Goal: Task Accomplishment & Management: Complete application form

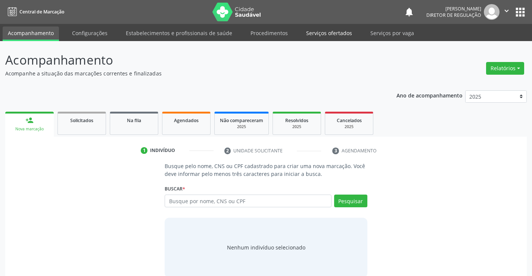
click at [338, 36] on link "Serviços ofertados" at bounding box center [329, 32] width 56 height 13
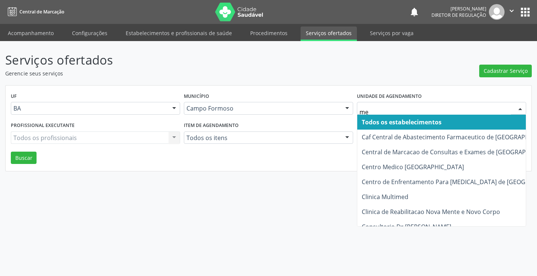
type input "med"
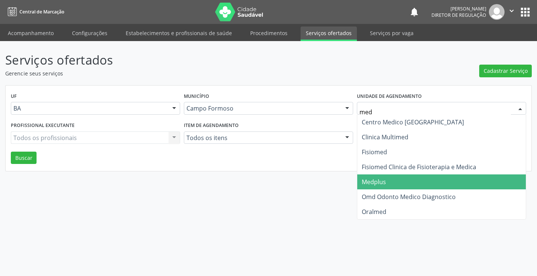
click at [412, 178] on span "Medplus" at bounding box center [442, 181] width 169 height 15
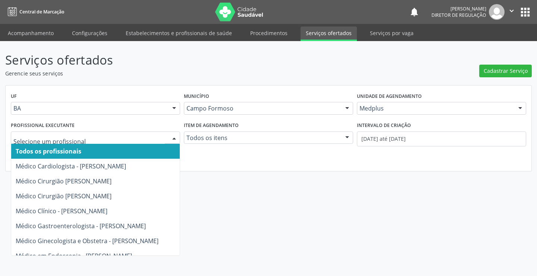
click at [124, 142] on div at bounding box center [95, 137] width 169 height 13
type input "an"
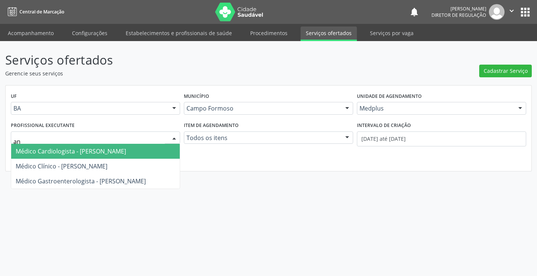
click at [105, 149] on span "Médico Cardiologista - [PERSON_NAME]" at bounding box center [71, 151] width 110 height 8
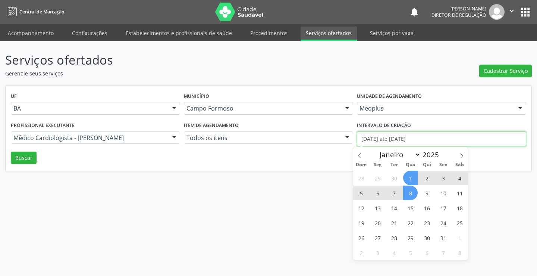
click at [395, 144] on input "[DATE] até [DATE]" at bounding box center [441, 138] width 169 height 15
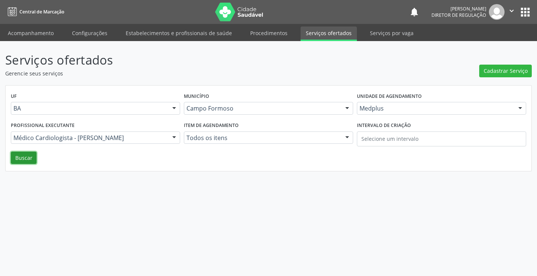
drag, startPoint x: 26, startPoint y: 159, endPoint x: 105, endPoint y: 171, distance: 80.3
click at [25, 159] on button "Buscar" at bounding box center [24, 158] width 26 height 13
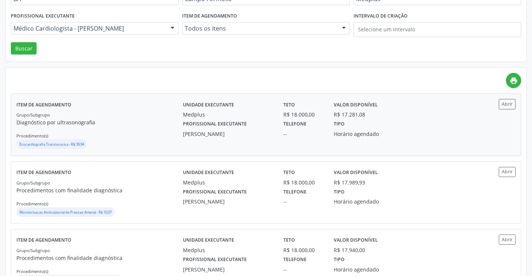
scroll to position [112, 0]
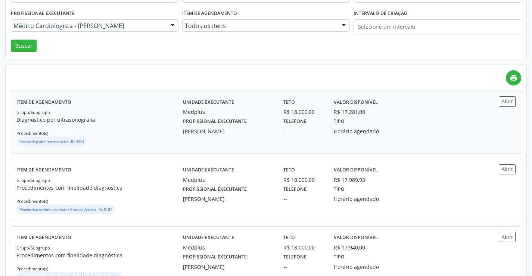
click at [517, 99] on div "Item de agendamento Grupo/Subgrupo Diagnóstico por ultrasonografia Procedimento…" at bounding box center [265, 122] width 509 height 62
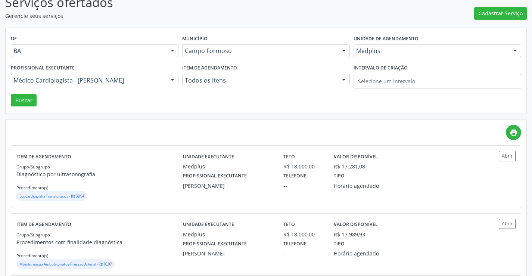
scroll to position [0, 0]
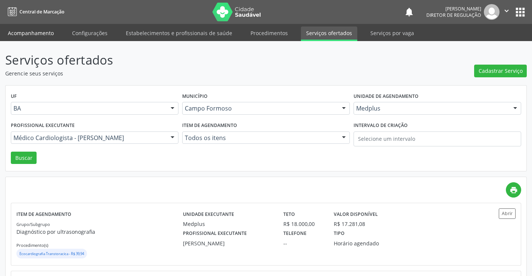
click at [28, 34] on link "Acompanhamento" at bounding box center [31, 32] width 56 height 13
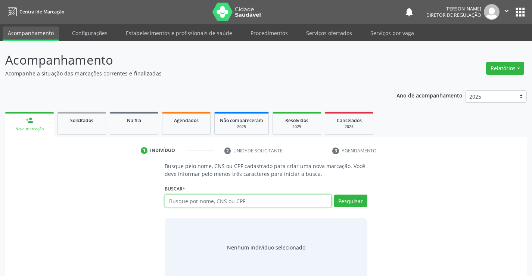
click at [230, 203] on input "text" at bounding box center [248, 200] width 166 height 13
type input "701400602745933"
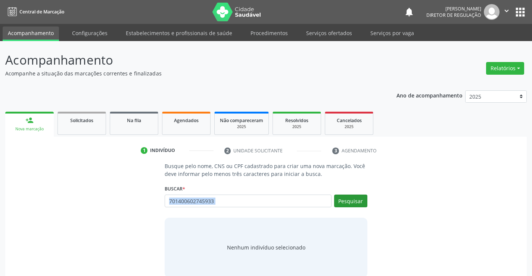
click at [342, 197] on div "Buscar * Busque por nome, CNS ou CPF Nenhum resultado encontrado para: " " Não …" at bounding box center [266, 197] width 202 height 29
click at [342, 197] on button "Pesquisar" at bounding box center [350, 200] width 33 height 13
click at [225, 197] on input "701400602745933" at bounding box center [259, 204] width 184 height 15
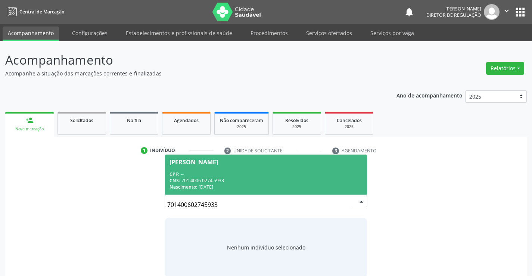
click at [221, 183] on div "CNS: 701 4006 0274 5933" at bounding box center [265, 180] width 193 height 6
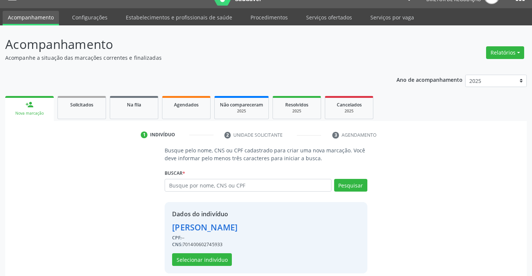
scroll to position [24, 0]
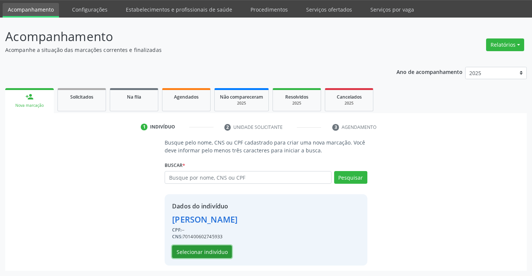
click at [212, 252] on button "Selecionar indivíduo" at bounding box center [202, 251] width 60 height 13
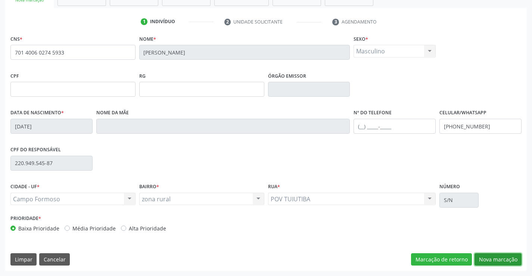
click at [486, 257] on button "Nova marcação" at bounding box center [497, 259] width 47 height 13
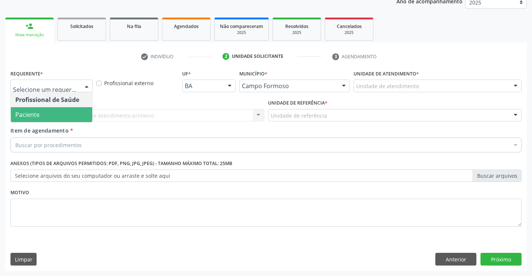
click at [66, 116] on span "Paciente" at bounding box center [51, 114] width 81 height 15
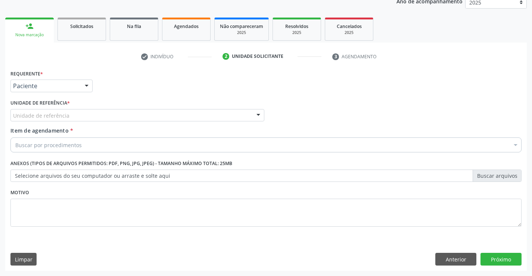
click at [128, 115] on div "Unidade de referência" at bounding box center [137, 115] width 254 height 13
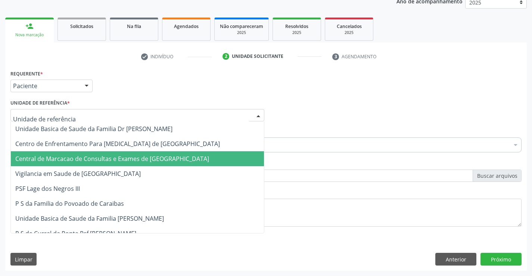
click at [136, 155] on span "Central de Marcacao de Consultas e Exames de [GEOGRAPHIC_DATA]" at bounding box center [112, 159] width 194 height 8
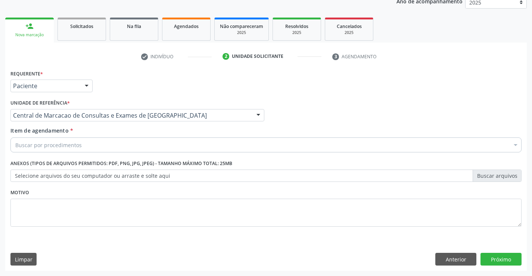
click at [140, 144] on div "Buscar por procedimentos" at bounding box center [265, 144] width 511 height 15
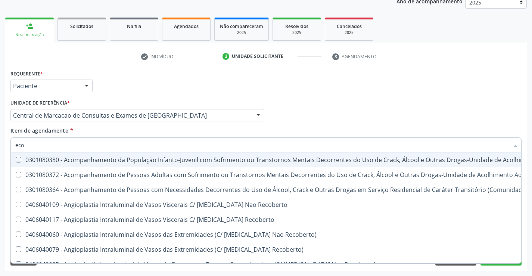
type input "ecoc"
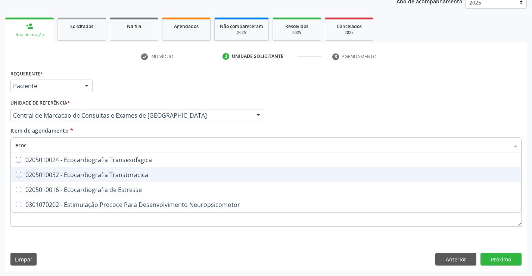
click at [160, 175] on div "0205010032 - Ecocardiografia Transtoracica" at bounding box center [265, 175] width 501 height 6
checkbox Transtoracica "true"
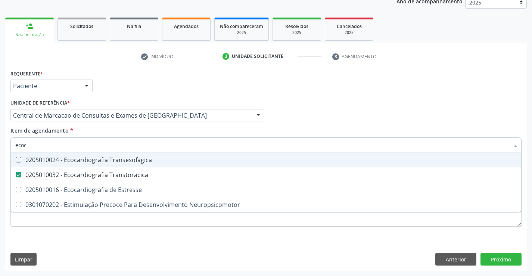
click at [376, 99] on div "Profissional Solicitante Por favor, selecione a Unidade de Atendimento primeiro…" at bounding box center [266, 111] width 515 height 29
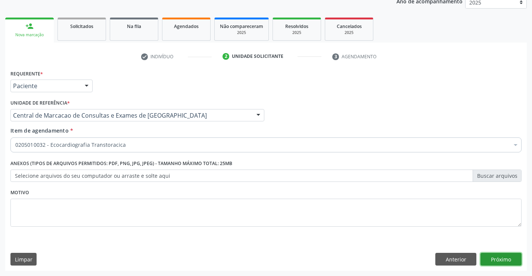
click at [509, 259] on button "Próximo" at bounding box center [500, 259] width 41 height 13
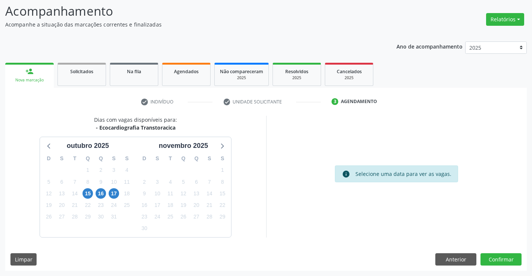
click at [96, 196] on div "16" at bounding box center [101, 194] width 10 height 12
click at [101, 196] on span "16" at bounding box center [101, 193] width 10 height 10
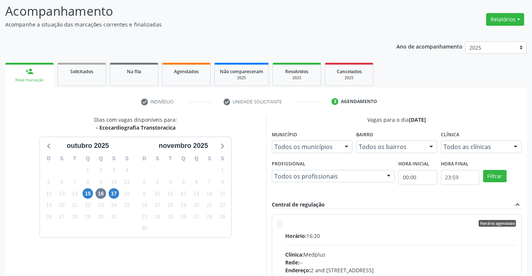
click at [365, 221] on div "Horário agendado" at bounding box center [400, 223] width 231 height 7
click at [283, 221] on input "Horário agendado Horário: 16:20 Clínica: Medplus Rede: -- Endereço: 2 and [STRE…" at bounding box center [279, 223] width 5 height 7
radio input "true"
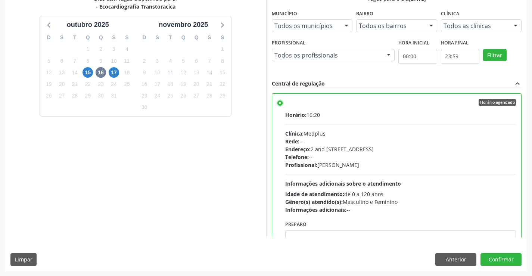
scroll to position [170, 0]
click at [496, 256] on button "Confirmar" at bounding box center [500, 259] width 41 height 13
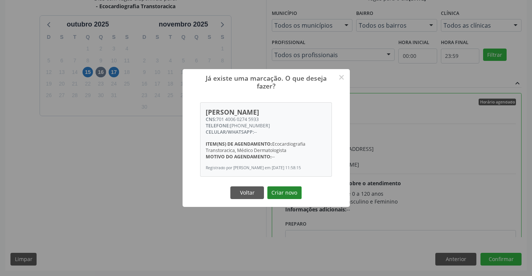
click at [287, 197] on button "Criar novo" at bounding box center [284, 192] width 34 height 13
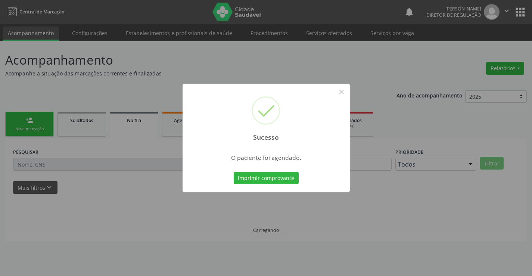
scroll to position [0, 0]
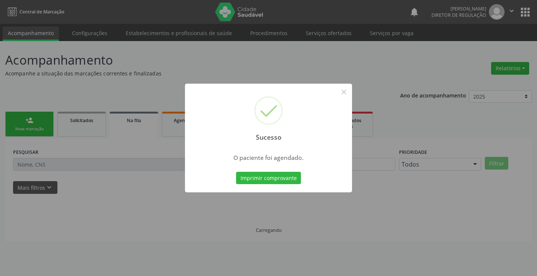
click at [263, 169] on div "Sucesso × O paciente foi agendado. Imprimir comprovante Cancel" at bounding box center [268, 138] width 167 height 109
click at [266, 179] on button "Imprimir comprovante" at bounding box center [268, 178] width 65 height 13
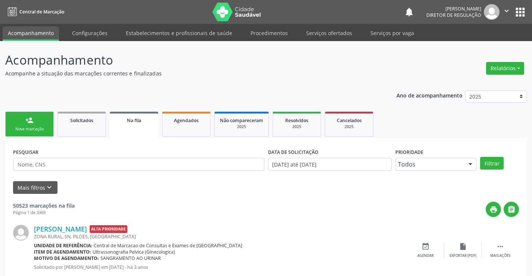
click at [26, 124] on div "person_add" at bounding box center [29, 120] width 8 height 8
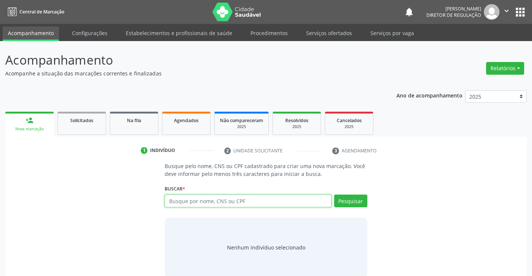
click at [234, 201] on input "text" at bounding box center [248, 200] width 166 height 13
type input "702009890359589"
click at [351, 208] on div "Pesquisar" at bounding box center [349, 203] width 36 height 18
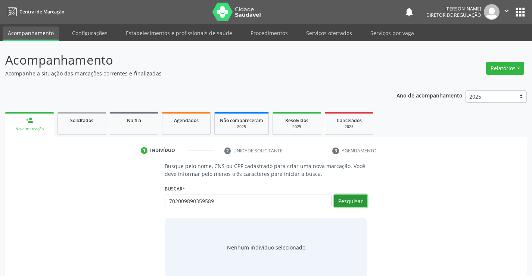
click at [353, 204] on button "Pesquisar" at bounding box center [350, 200] width 33 height 13
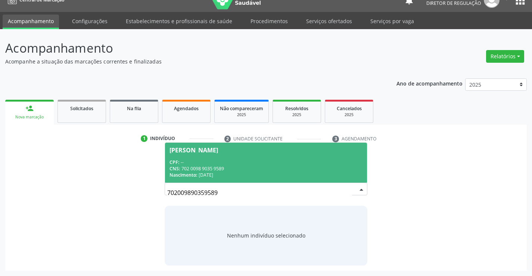
click at [250, 165] on div "CPF: --" at bounding box center [265, 162] width 193 height 6
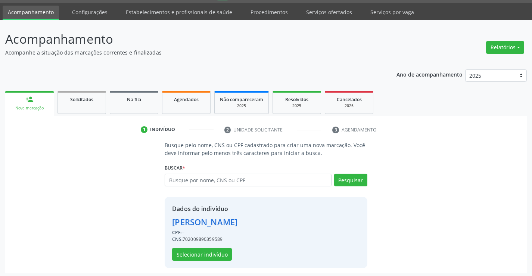
scroll to position [24, 0]
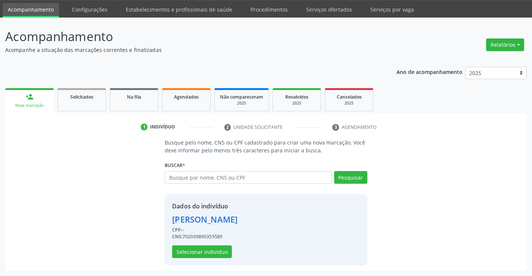
click at [221, 244] on div "Dados do indivíduo [PERSON_NAME] CPF: -- CNS: 702009890359589 Selecionar indiví…" at bounding box center [204, 230] width 65 height 56
click at [206, 252] on button "Selecionar indivíduo" at bounding box center [202, 251] width 60 height 13
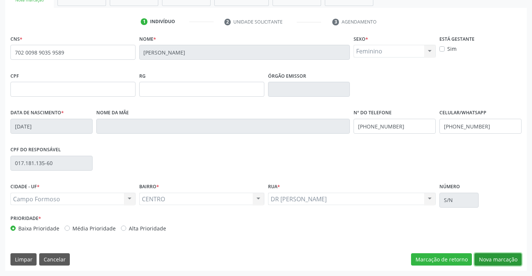
drag, startPoint x: 486, startPoint y: 257, endPoint x: 396, endPoint y: 220, distance: 97.7
click at [484, 256] on button "Nova marcação" at bounding box center [497, 259] width 47 height 13
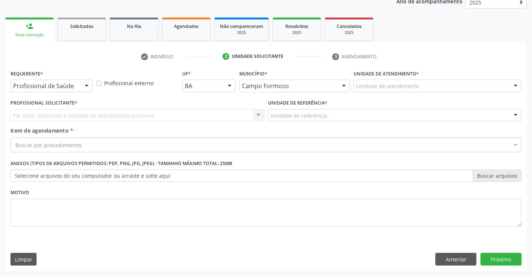
scroll to position [94, 0]
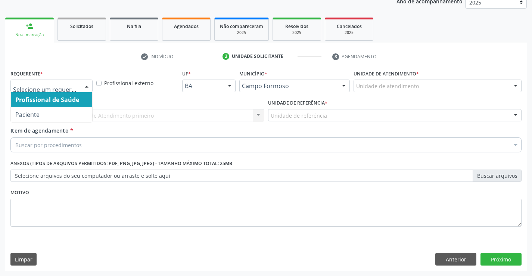
click at [67, 91] on div at bounding box center [51, 85] width 82 height 13
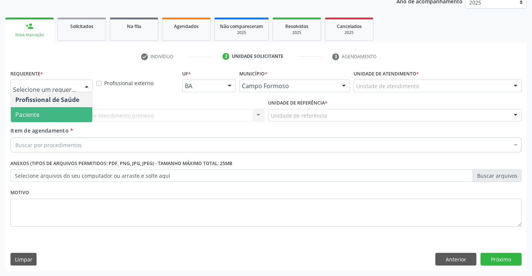
click at [63, 116] on span "Paciente" at bounding box center [51, 114] width 81 height 15
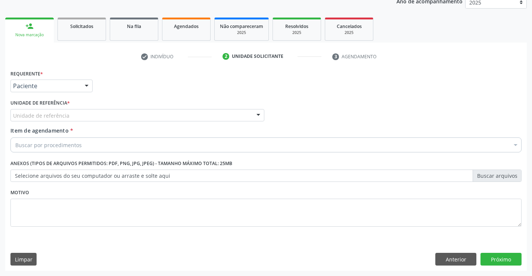
drag, startPoint x: 143, startPoint y: 115, endPoint x: 143, endPoint y: 136, distance: 20.9
click at [143, 116] on div "Unidade de referência" at bounding box center [137, 115] width 254 height 13
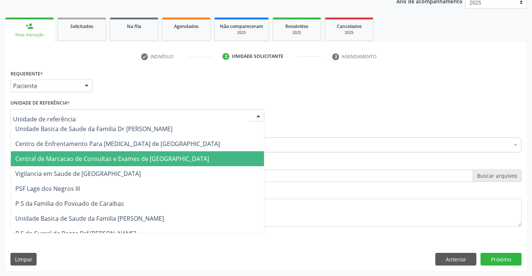
click at [140, 155] on span "Central de Marcacao de Consultas e Exames de [GEOGRAPHIC_DATA]" at bounding box center [112, 159] width 194 height 8
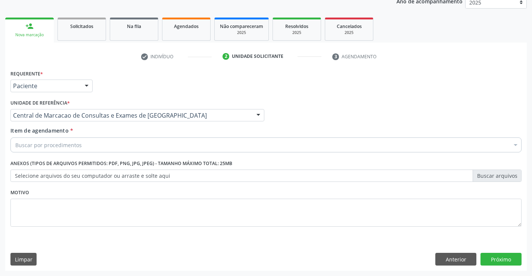
click at [145, 145] on div "Buscar por procedimentos" at bounding box center [265, 144] width 511 height 15
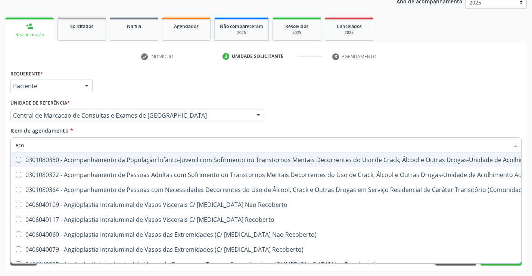
type input "ecoc"
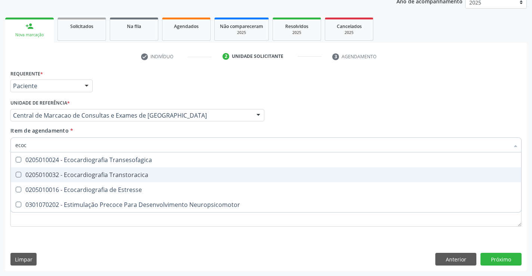
drag, startPoint x: 155, startPoint y: 179, endPoint x: 278, endPoint y: 175, distance: 122.9
click at [157, 179] on span "0205010032 - Ecocardiografia Transtoracica" at bounding box center [266, 174] width 510 height 15
checkbox Transtoracica "true"
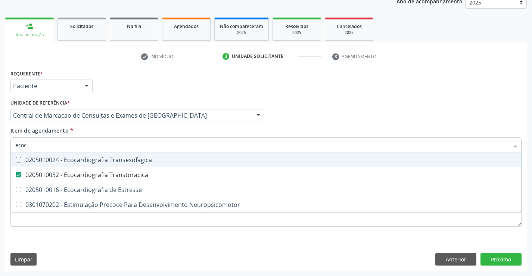
drag, startPoint x: 458, startPoint y: 114, endPoint x: 519, endPoint y: 259, distance: 157.7
click at [458, 115] on div "Profissional Solicitante Por favor, selecione a Unidade de Atendimento primeiro…" at bounding box center [266, 111] width 515 height 29
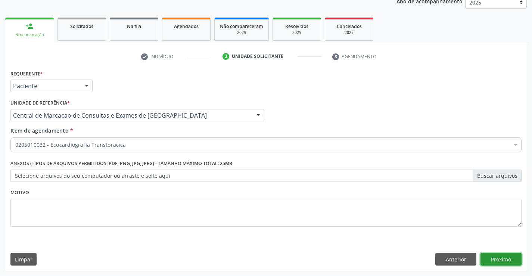
click at [498, 258] on button "Próximo" at bounding box center [500, 259] width 41 height 13
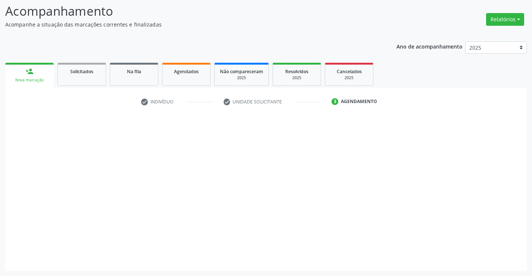
scroll to position [49, 0]
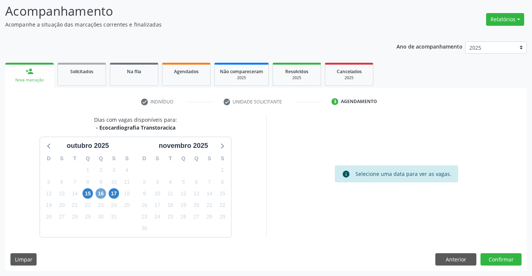
click at [100, 196] on span "16" at bounding box center [101, 193] width 10 height 10
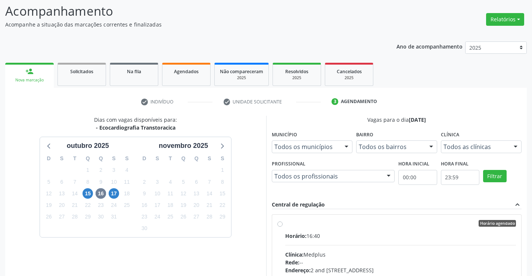
click at [343, 233] on div "Horário: 16:40" at bounding box center [400, 236] width 231 height 8
click at [283, 227] on input "Horário agendado Horário: 16:40 Clínica: Medplus Rede: -- Endereço: 2 and [STRE…" at bounding box center [279, 223] width 5 height 7
radio input "true"
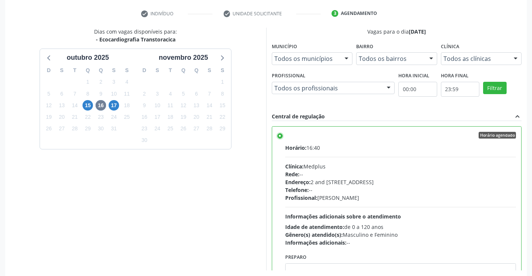
scroll to position [170, 0]
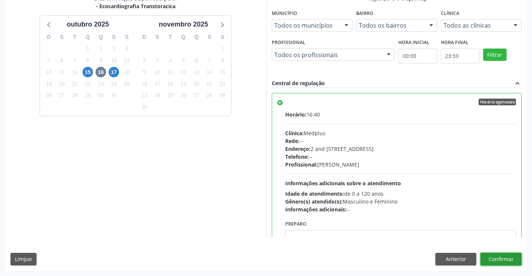
click at [507, 259] on button "Confirmar" at bounding box center [500, 259] width 41 height 13
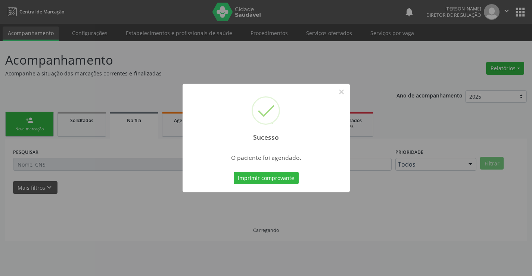
scroll to position [0, 0]
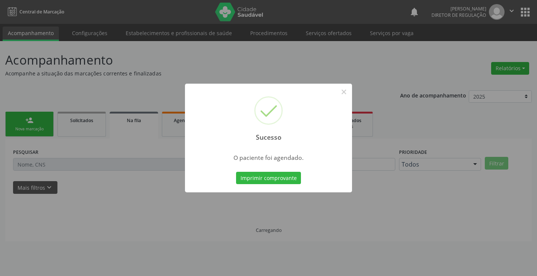
click at [236, 172] on button "Imprimir comprovante" at bounding box center [268, 178] width 65 height 13
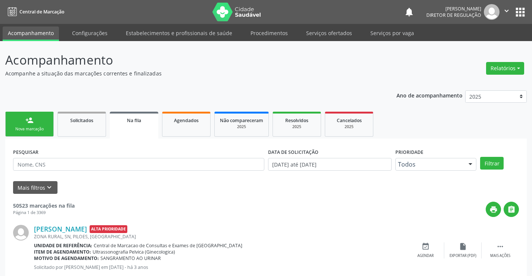
click at [45, 117] on link "person_add Nova marcação" at bounding box center [29, 124] width 49 height 25
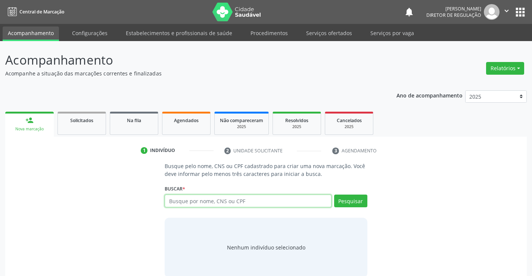
click at [230, 202] on input "text" at bounding box center [248, 200] width 166 height 13
type input "704603671057523"
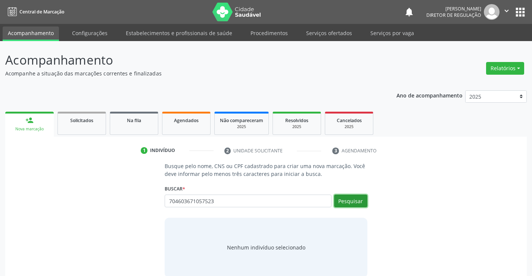
click at [355, 204] on button "Pesquisar" at bounding box center [350, 200] width 33 height 13
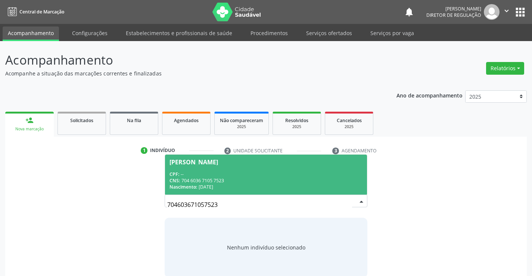
click at [225, 172] on div "CPF: --" at bounding box center [265, 174] width 193 height 6
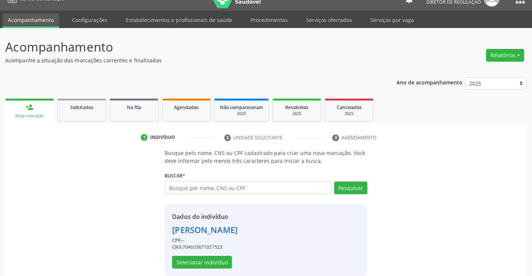
scroll to position [24, 0]
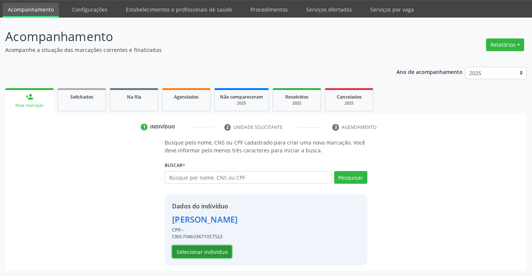
click at [215, 249] on button "Selecionar indivíduo" at bounding box center [202, 251] width 60 height 13
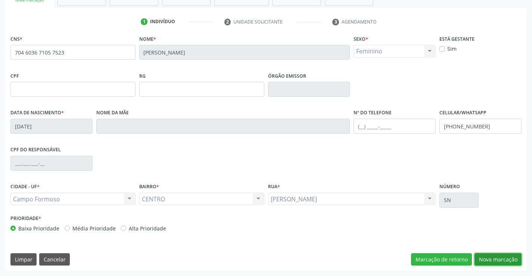
click at [507, 263] on button "Nova marcação" at bounding box center [497, 259] width 47 height 13
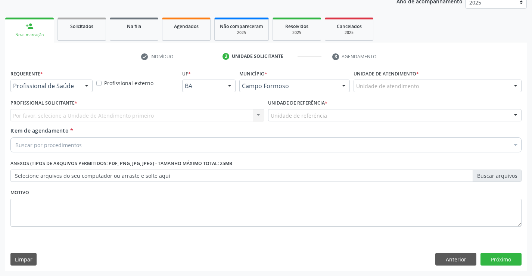
scroll to position [94, 0]
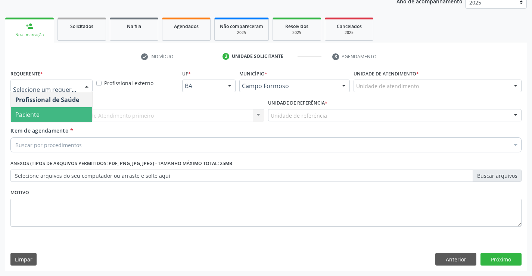
drag, startPoint x: 62, startPoint y: 119, endPoint x: 107, endPoint y: 107, distance: 46.5
click at [63, 118] on span "Paciente" at bounding box center [51, 114] width 81 height 15
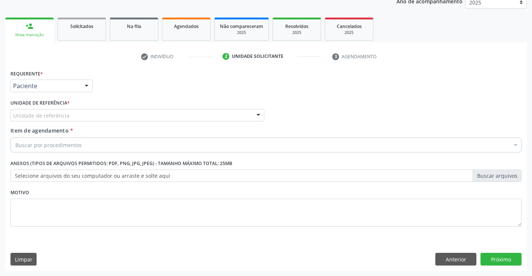
drag, startPoint x: 108, startPoint y: 107, endPoint x: 114, endPoint y: 117, distance: 12.2
click at [109, 109] on div "Unidade de referência * Unidade de referência Unidade Basica de Saude da Famili…" at bounding box center [137, 109] width 254 height 24
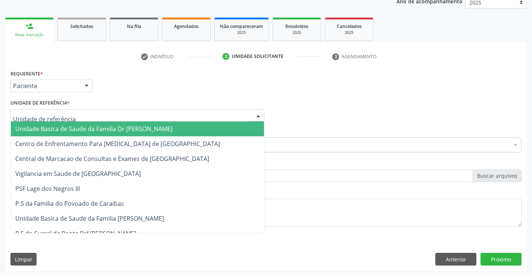
click at [114, 117] on div at bounding box center [137, 115] width 254 height 13
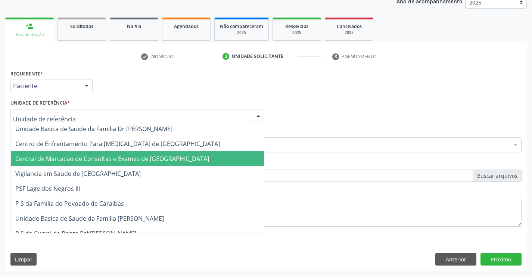
click at [123, 156] on span "Central de Marcacao de Consultas e Exames de [GEOGRAPHIC_DATA]" at bounding box center [112, 159] width 194 height 8
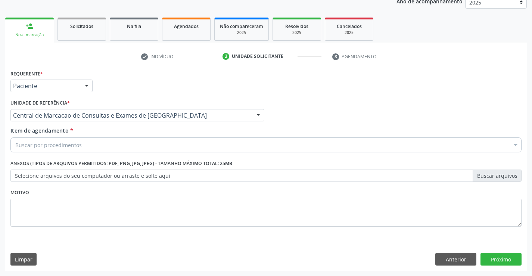
click at [143, 150] on div "Buscar por procedimentos" at bounding box center [265, 144] width 511 height 15
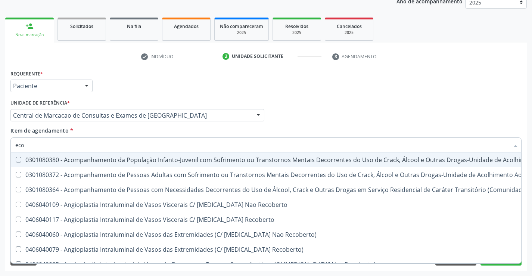
type input "ecoc"
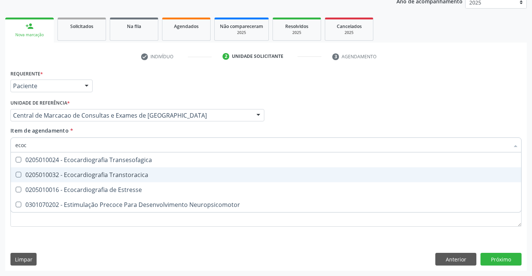
click at [146, 180] on span "0205010032 - Ecocardiografia Transtoracica" at bounding box center [266, 174] width 510 height 15
checkbox Transtoracica "true"
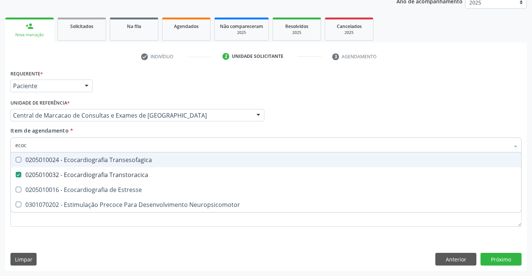
click at [388, 118] on div "Profissional Solicitante Por favor, selecione a Unidade de Atendimento primeiro…" at bounding box center [266, 111] width 515 height 29
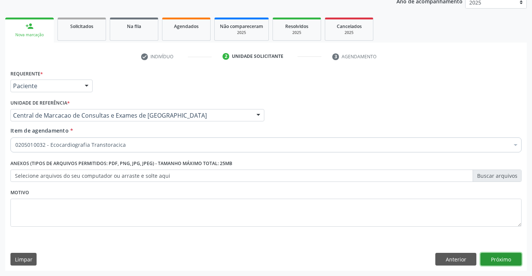
click at [497, 258] on button "Próximo" at bounding box center [500, 259] width 41 height 13
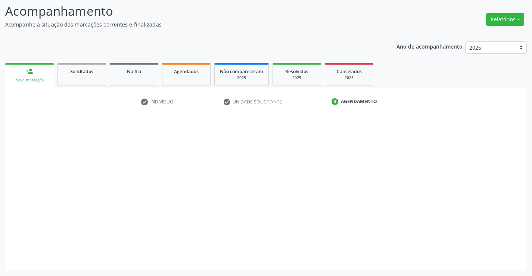
scroll to position [49, 0]
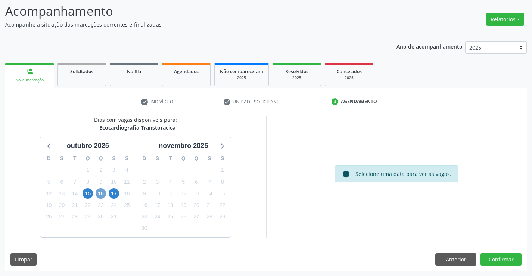
click at [99, 194] on span "16" at bounding box center [101, 193] width 10 height 10
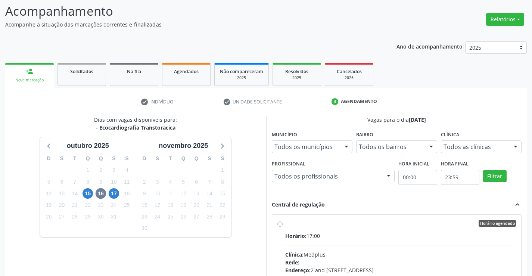
click at [392, 245] on hr at bounding box center [400, 245] width 231 height 0
click at [283, 227] on input "Horário agendado Horário: 17:00 Clínica: Medplus Rede: -- Endereço: 2 and [STRE…" at bounding box center [279, 223] width 5 height 7
radio input "true"
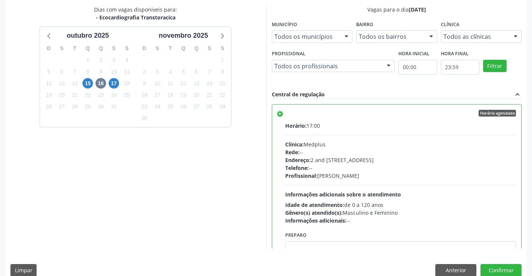
scroll to position [170, 0]
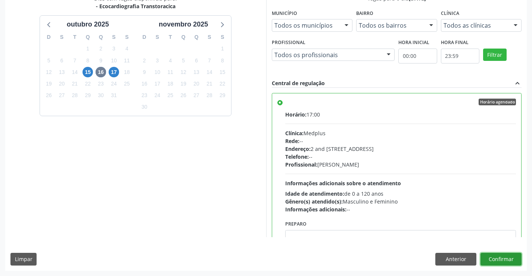
click at [508, 261] on button "Confirmar" at bounding box center [500, 259] width 41 height 13
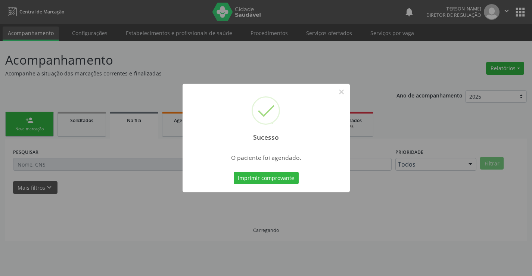
scroll to position [0, 0]
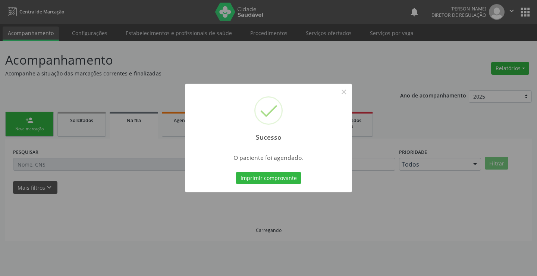
click at [236, 172] on button "Imprimir comprovante" at bounding box center [268, 178] width 65 height 13
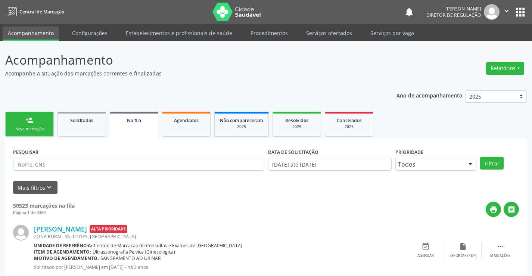
click at [25, 121] on link "person_add Nova marcação" at bounding box center [29, 124] width 49 height 25
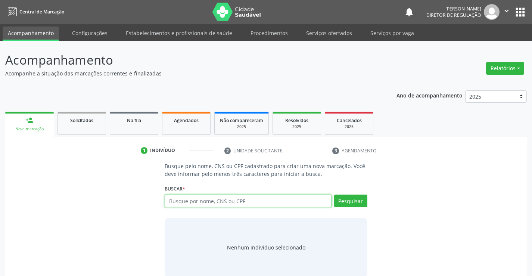
click at [248, 197] on input "text" at bounding box center [248, 200] width 166 height 13
type input "700505736851555"
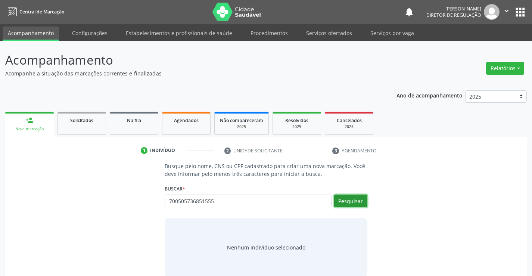
click at [354, 202] on button "Pesquisar" at bounding box center [350, 200] width 33 height 13
type input "700505736851555"
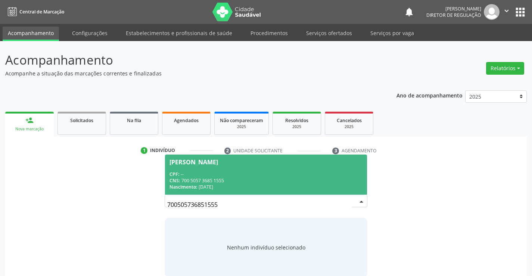
click at [217, 181] on div "CNS: 700 5057 3685 1555" at bounding box center [265, 180] width 193 height 6
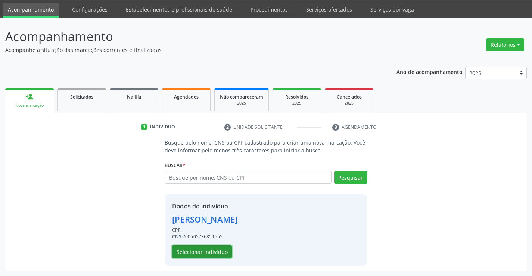
click at [205, 246] on button "Selecionar indivíduo" at bounding box center [202, 251] width 60 height 13
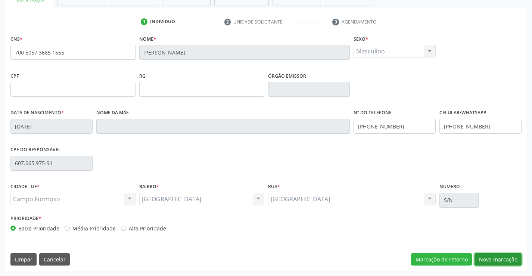
drag, startPoint x: 501, startPoint y: 258, endPoint x: 246, endPoint y: 169, distance: 269.7
click at [501, 258] on button "Nova marcação" at bounding box center [497, 259] width 47 height 13
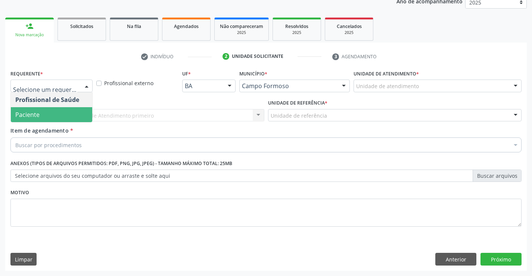
click at [62, 115] on span "Paciente" at bounding box center [51, 114] width 81 height 15
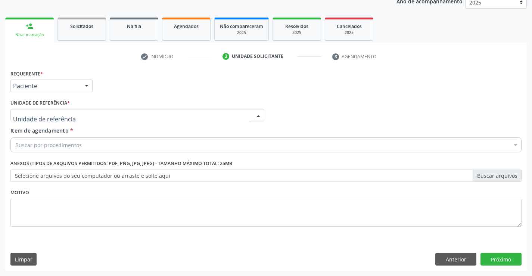
click at [149, 115] on div at bounding box center [137, 115] width 254 height 13
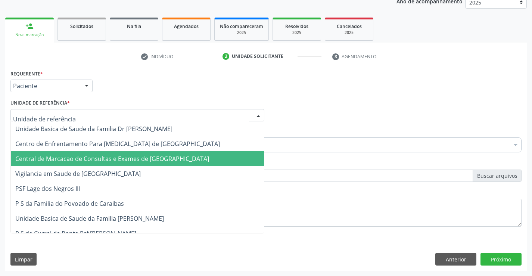
click at [147, 157] on span "Central de Marcacao de Consultas e Exames de [GEOGRAPHIC_DATA]" at bounding box center [112, 159] width 194 height 8
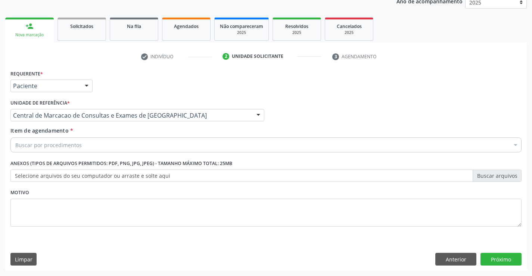
click at [175, 142] on div "Buscar por procedimentos" at bounding box center [265, 144] width 511 height 15
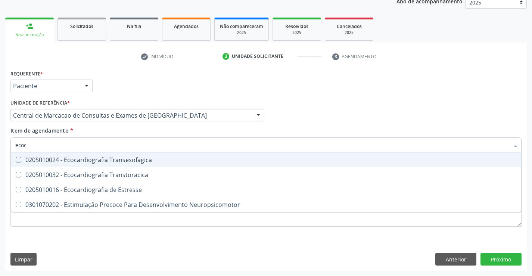
type input "ecoca"
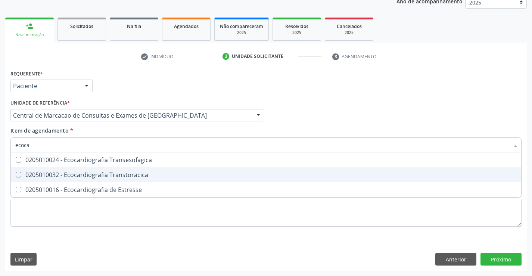
click at [168, 172] on div "0205010032 - Ecocardiografia Transtoracica" at bounding box center [265, 175] width 501 height 6
checkbox Transtoracica "true"
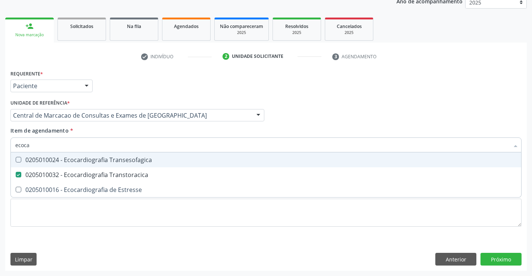
click at [341, 132] on div "Item de agendamento * ecoca Desfazer seleção 0205010024 - Ecocardiografia Trans…" at bounding box center [265, 139] width 511 height 24
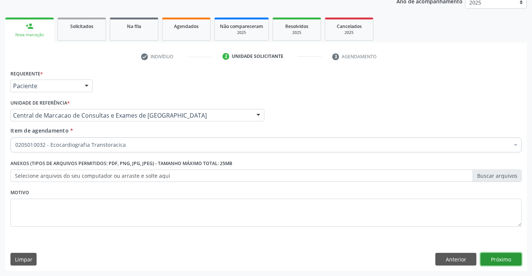
click at [510, 259] on button "Próximo" at bounding box center [500, 259] width 41 height 13
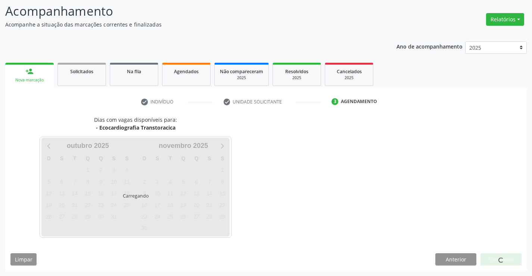
scroll to position [49, 0]
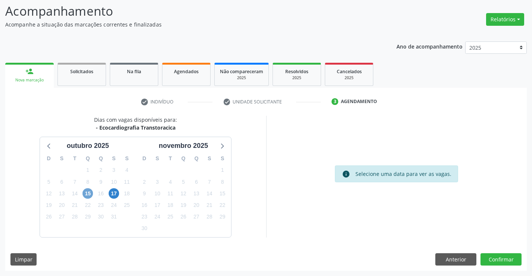
click at [84, 197] on span "15" at bounding box center [87, 193] width 10 height 10
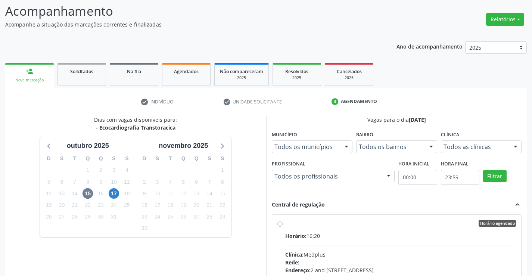
click at [378, 238] on div "Horário: 16:20" at bounding box center [400, 236] width 231 height 8
click at [283, 227] on input "Horário agendado Horário: 16:20 Clínica: Medplus Rede: -- Endereço: 2 and [STRE…" at bounding box center [279, 223] width 5 height 7
radio input "true"
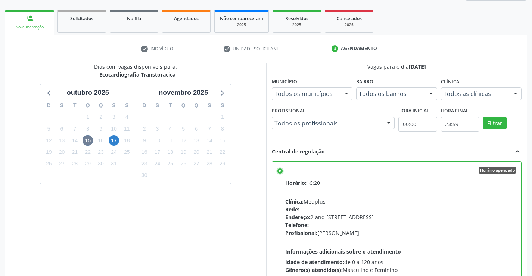
scroll to position [170, 0]
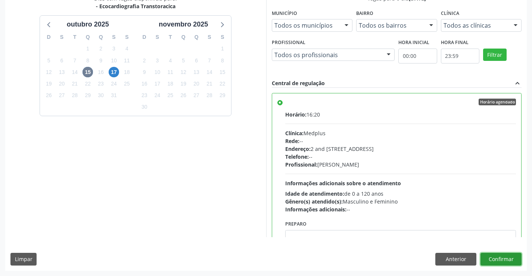
click at [509, 262] on button "Confirmar" at bounding box center [500, 259] width 41 height 13
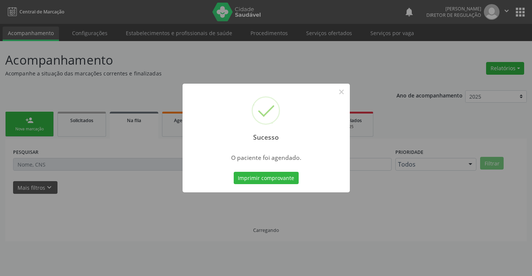
scroll to position [0, 0]
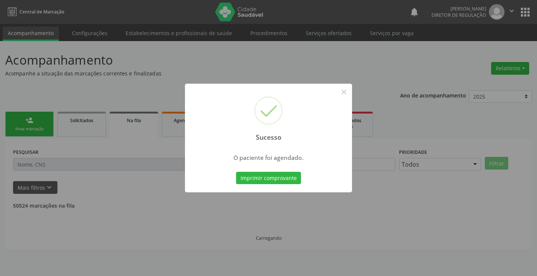
click at [236, 172] on button "Imprimir comprovante" at bounding box center [268, 178] width 65 height 13
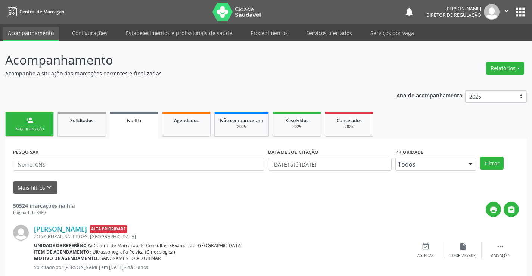
click at [35, 134] on link "person_add Nova marcação" at bounding box center [29, 124] width 49 height 25
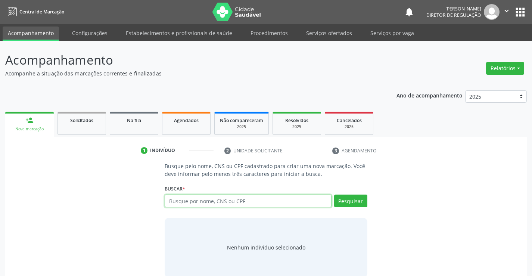
click at [195, 195] on input "text" at bounding box center [248, 200] width 166 height 13
type input "708205638662640"
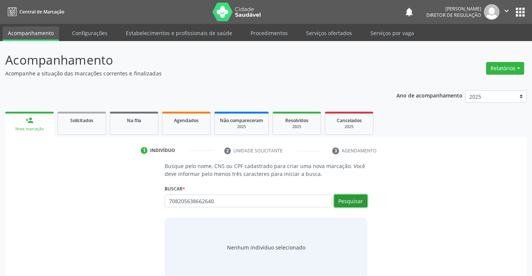
click at [347, 198] on button "Pesquisar" at bounding box center [350, 200] width 33 height 13
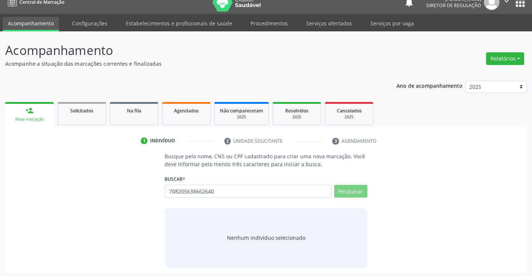
scroll to position [12, 0]
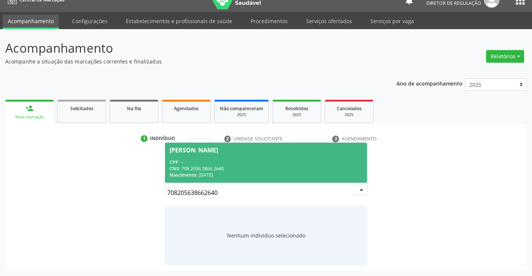
click at [249, 177] on div "Nascimento: [DATE]" at bounding box center [265, 175] width 193 height 6
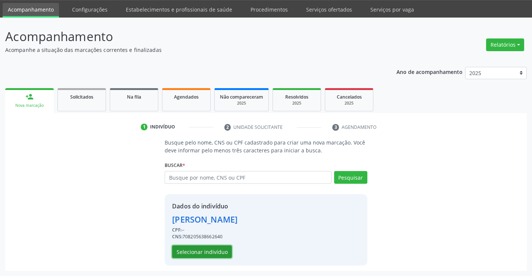
click at [208, 250] on button "Selecionar indivíduo" at bounding box center [202, 251] width 60 height 13
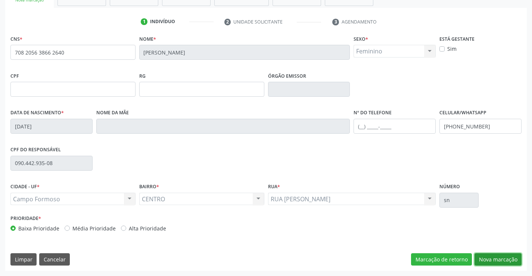
click at [495, 262] on button "Nova marcação" at bounding box center [497, 259] width 47 height 13
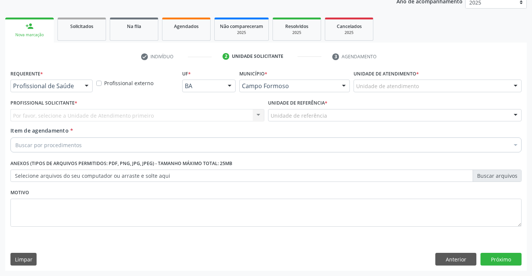
scroll to position [94, 0]
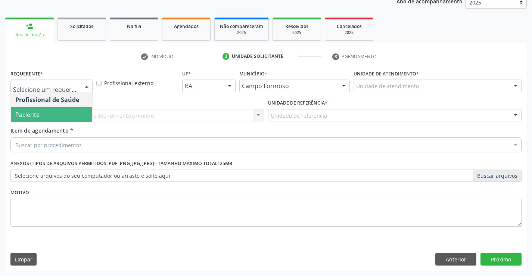
click at [67, 117] on span "Paciente" at bounding box center [51, 114] width 81 height 15
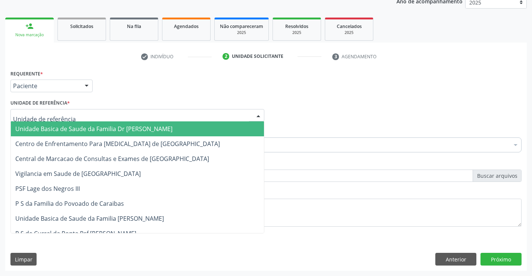
drag, startPoint x: 122, startPoint y: 113, endPoint x: 133, endPoint y: 146, distance: 34.7
click at [122, 113] on div at bounding box center [137, 115] width 254 height 13
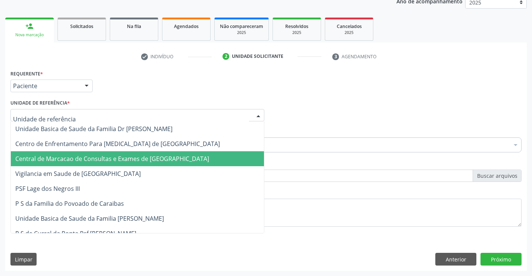
click at [135, 154] on span "Central de Marcacao de Consultas e Exames de [GEOGRAPHIC_DATA]" at bounding box center [137, 158] width 253 height 15
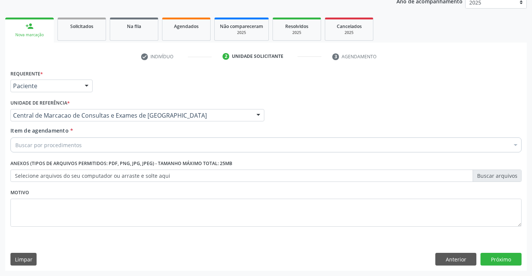
click at [176, 148] on div "Buscar por procedimentos" at bounding box center [265, 144] width 511 height 15
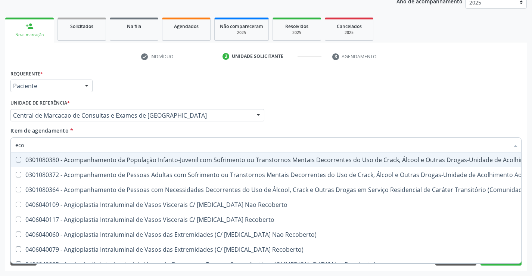
type input "ecoc"
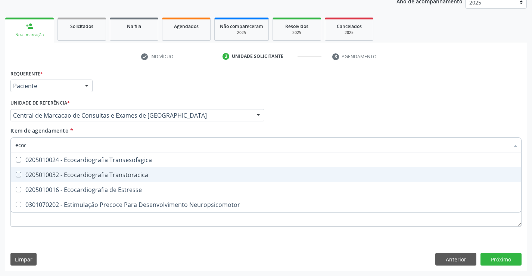
drag, startPoint x: 170, startPoint y: 176, endPoint x: 412, endPoint y: 122, distance: 248.5
click at [171, 176] on div "0205010032 - Ecocardiografia Transtoracica" at bounding box center [265, 175] width 501 height 6
checkbox Transtoracica "true"
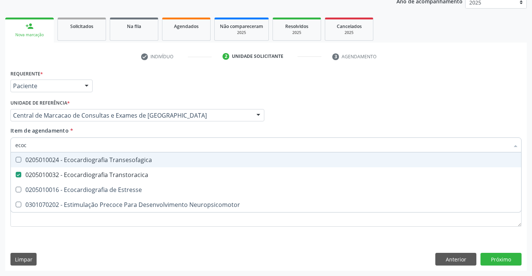
click at [437, 97] on div "Profissional Solicitante Por favor, selecione a Unidade de Atendimento primeiro…" at bounding box center [266, 111] width 515 height 29
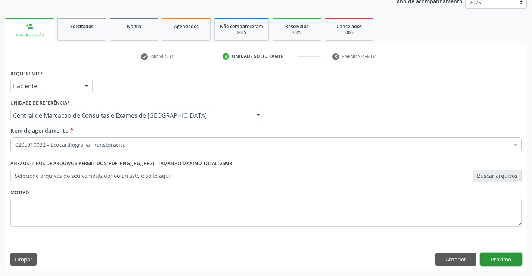
click at [512, 263] on button "Próximo" at bounding box center [500, 259] width 41 height 13
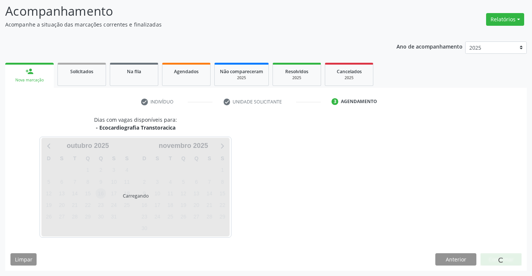
scroll to position [49, 0]
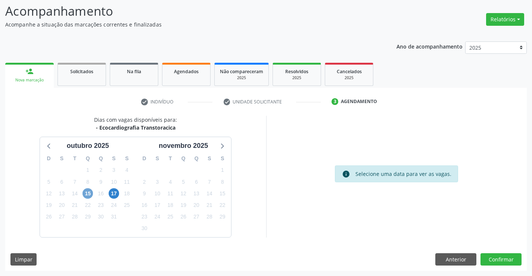
click at [90, 194] on span "15" at bounding box center [87, 193] width 10 height 10
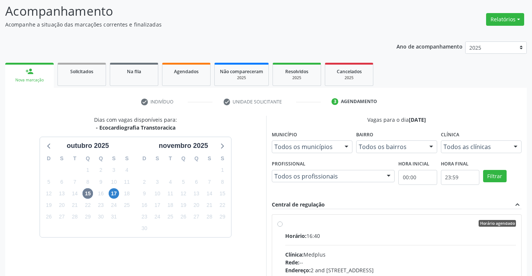
click at [353, 221] on div "Horário agendado" at bounding box center [400, 223] width 231 height 7
click at [283, 221] on input "Horário agendado Horário: 16:40 Clínica: Medplus Rede: -- Endereço: 2 and [STRE…" at bounding box center [279, 223] width 5 height 7
radio input "true"
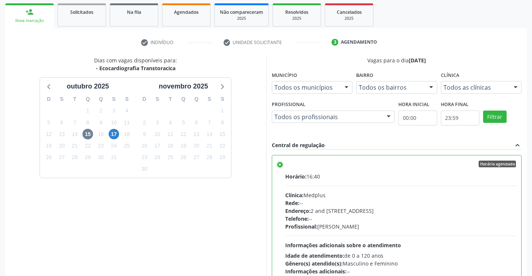
scroll to position [170, 0]
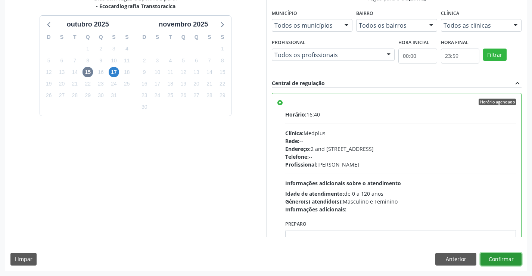
click at [496, 258] on button "Confirmar" at bounding box center [500, 259] width 41 height 13
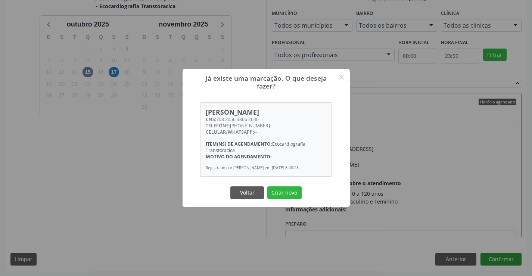
click at [267, 186] on button "Criar novo" at bounding box center [284, 192] width 34 height 13
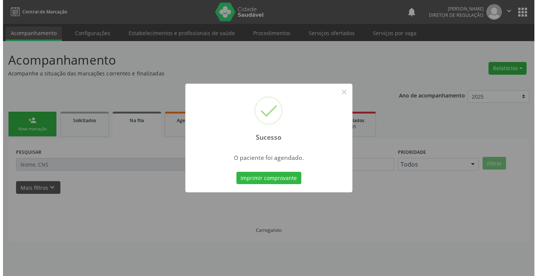
scroll to position [0, 0]
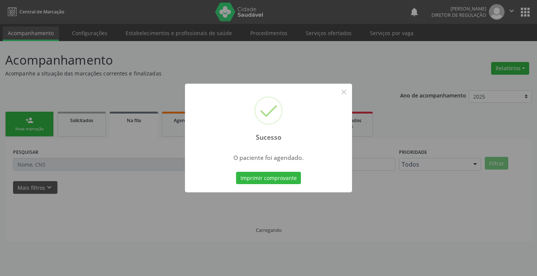
click at [236, 172] on button "Imprimir comprovante" at bounding box center [268, 178] width 65 height 13
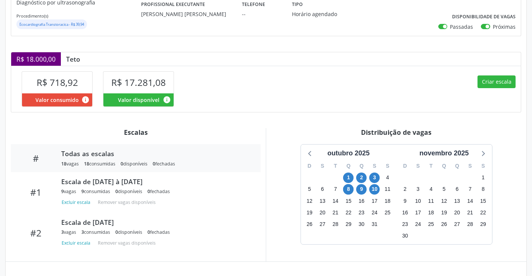
scroll to position [187, 0]
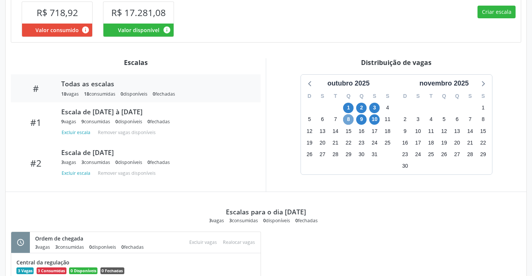
click at [348, 120] on span "8" at bounding box center [348, 119] width 10 height 10
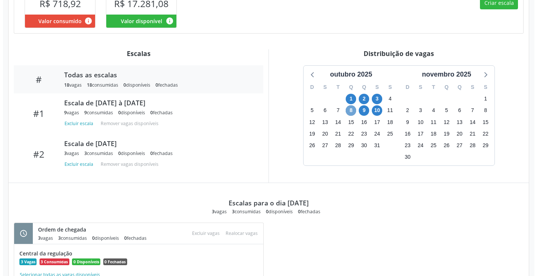
scroll to position [126, 0]
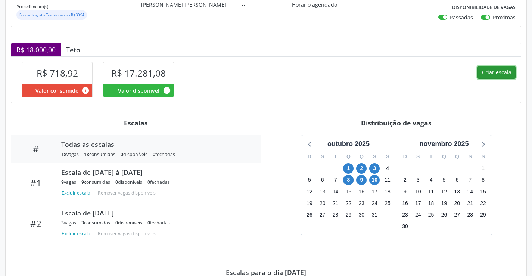
click at [491, 74] on button "Criar escala" at bounding box center [496, 72] width 38 height 13
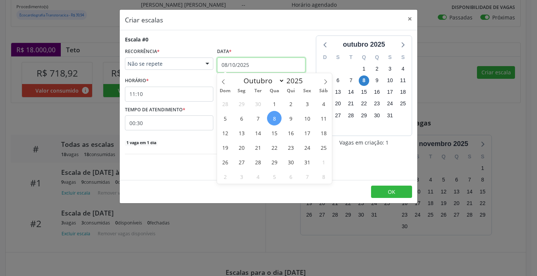
click at [258, 72] on input "08/10/2025" at bounding box center [261, 64] width 88 height 15
click at [278, 133] on span "15" at bounding box center [274, 132] width 15 height 15
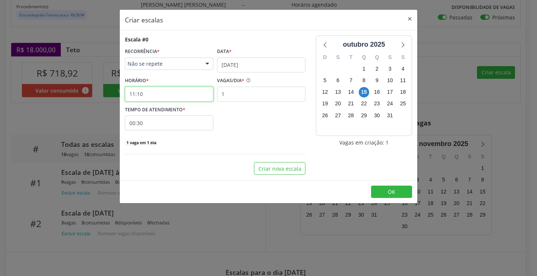
click at [169, 95] on input "11:10" at bounding box center [169, 94] width 88 height 15
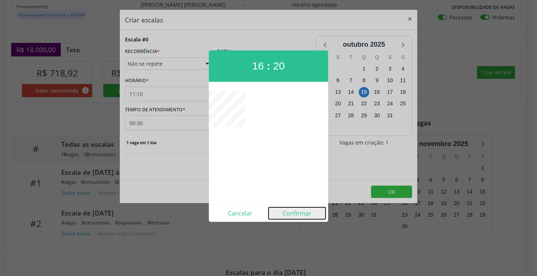
click at [308, 211] on button "Confirmar" at bounding box center [297, 213] width 57 height 12
type input "16:20"
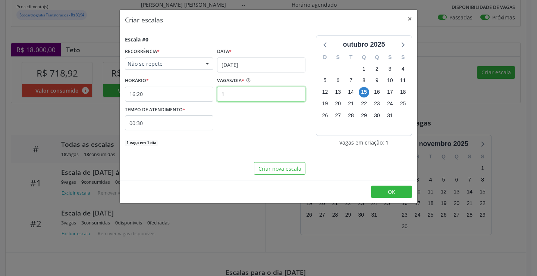
click at [240, 93] on input "1" at bounding box center [261, 94] width 88 height 15
type input "3"
click at [204, 130] on body "Central de Marcação notifications Ana Karolainy Santos Serafim Diretor de regul…" at bounding box center [268, 12] width 537 height 276
click at [235, 144] on span at bounding box center [237, 142] width 5 height 7
type input "00:25"
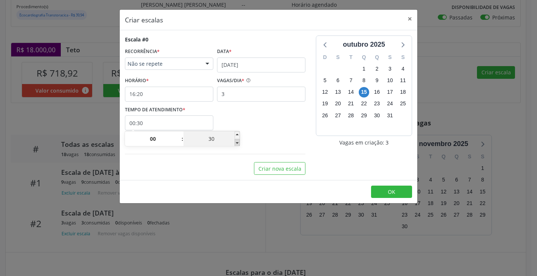
type input "25"
click at [235, 144] on span at bounding box center [237, 142] width 5 height 7
type input "00:20"
type input "20"
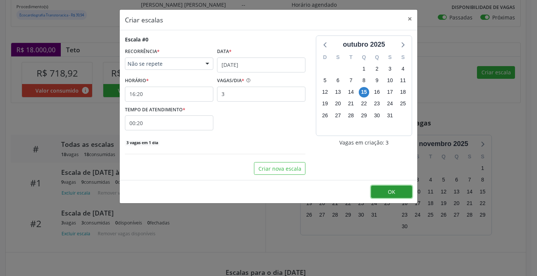
click at [384, 194] on button "OK" at bounding box center [391, 191] width 41 height 13
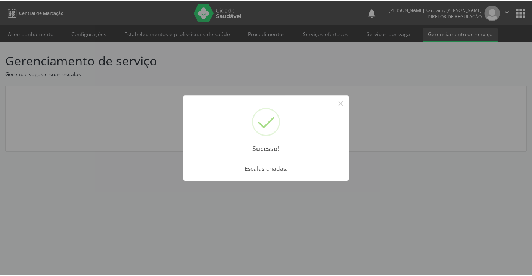
scroll to position [0, 0]
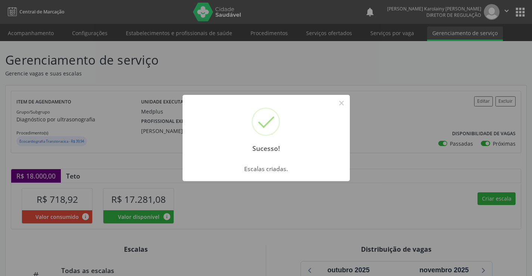
drag, startPoint x: 351, startPoint y: 104, endPoint x: 346, endPoint y: 105, distance: 5.4
click at [352, 104] on div "Sucesso! × Escalas criadas. OK Cancel" at bounding box center [266, 138] width 532 height 276
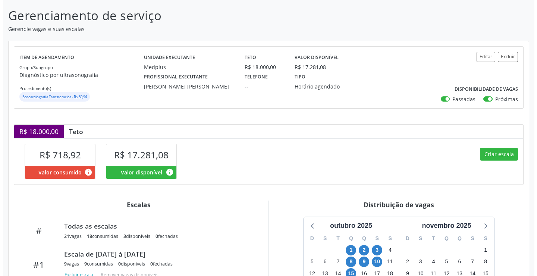
scroll to position [112, 0]
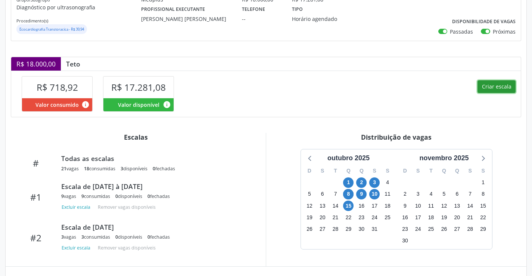
click at [493, 87] on button "Criar escala" at bounding box center [496, 86] width 38 height 13
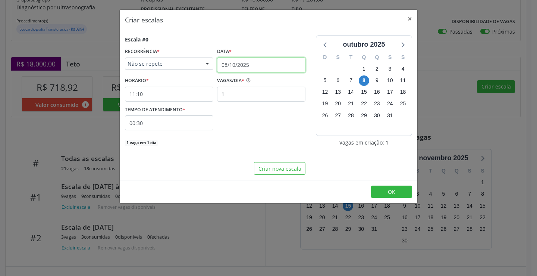
click at [241, 70] on input "08/10/2025" at bounding box center [261, 64] width 88 height 15
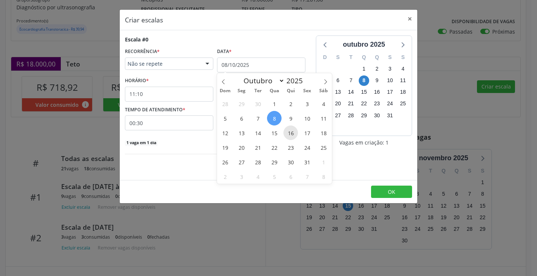
click at [293, 134] on span "16" at bounding box center [291, 132] width 15 height 15
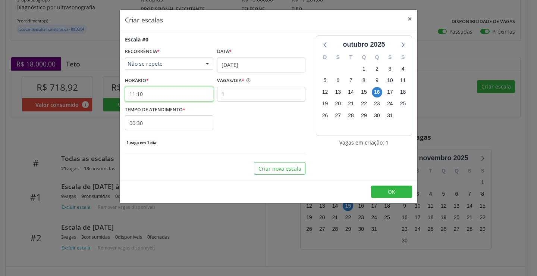
click at [177, 92] on input "11:10" at bounding box center [169, 94] width 88 height 15
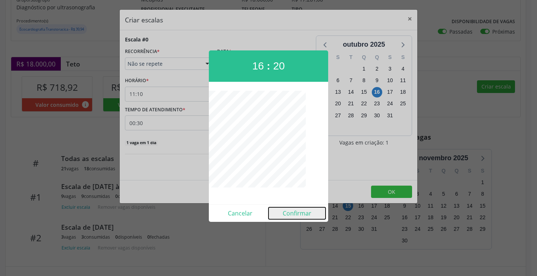
click at [305, 212] on button "Confirmar" at bounding box center [297, 213] width 57 height 12
type input "16:20"
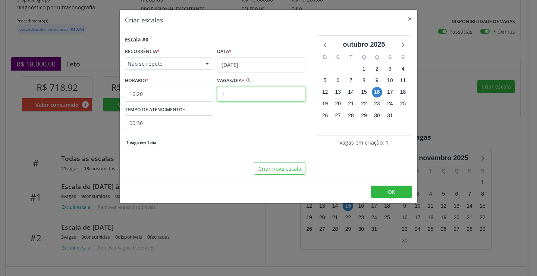
click at [252, 94] on input "1" at bounding box center [261, 94] width 88 height 15
type input "3"
click at [210, 122] on input "00:30" at bounding box center [169, 122] width 88 height 15
click at [235, 142] on span at bounding box center [237, 142] width 5 height 7
type input "00:25"
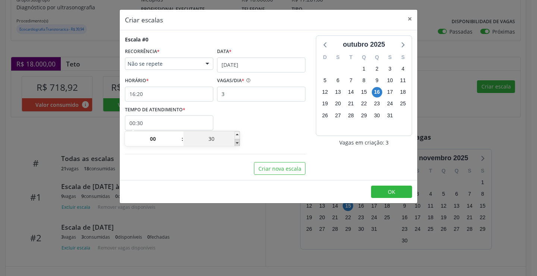
type input "25"
click at [235, 142] on span at bounding box center [237, 142] width 5 height 7
type input "00:20"
type input "20"
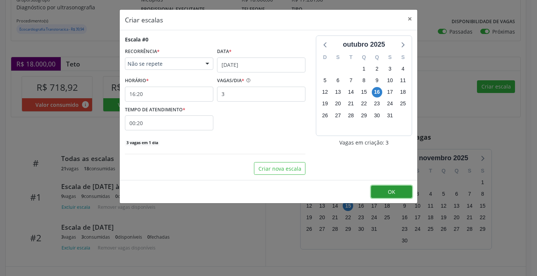
click at [400, 191] on button "OK" at bounding box center [391, 191] width 41 height 13
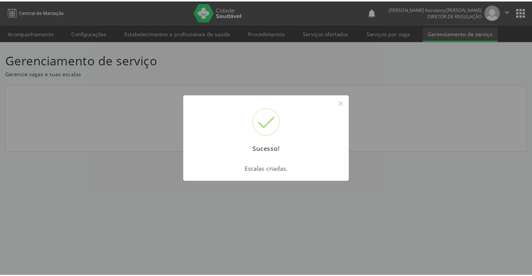
scroll to position [0, 0]
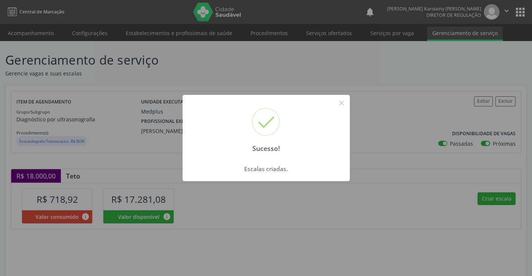
drag, startPoint x: 344, startPoint y: 104, endPoint x: 345, endPoint y: 113, distance: 9.0
click at [343, 105] on button "×" at bounding box center [341, 103] width 13 height 13
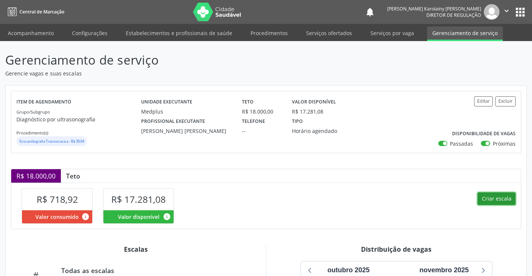
click at [493, 194] on button "Criar escala" at bounding box center [496, 198] width 38 height 13
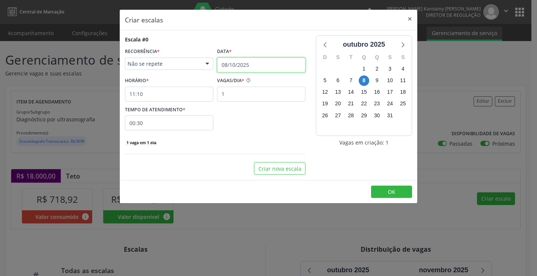
click at [264, 71] on input "08/10/2025" at bounding box center [261, 64] width 88 height 15
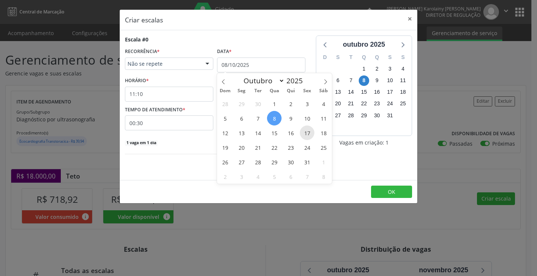
click at [309, 134] on span "17" at bounding box center [307, 132] width 15 height 15
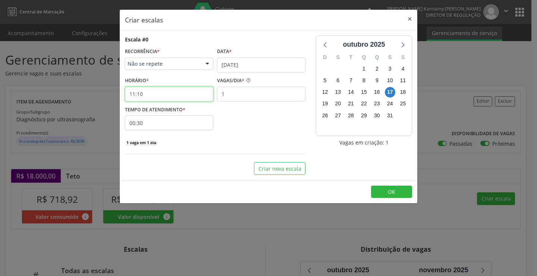
click at [186, 97] on input "11:10" at bounding box center [169, 94] width 88 height 15
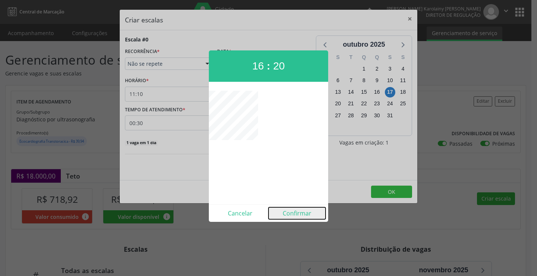
click at [303, 212] on button "Confirmar" at bounding box center [297, 213] width 57 height 12
type input "16:20"
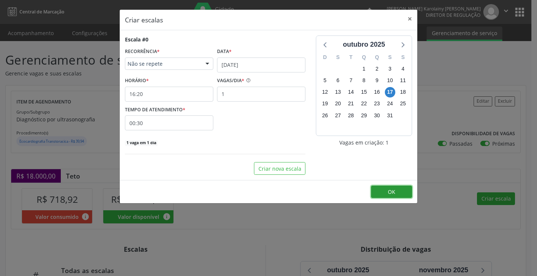
click at [385, 188] on button "OK" at bounding box center [391, 191] width 41 height 13
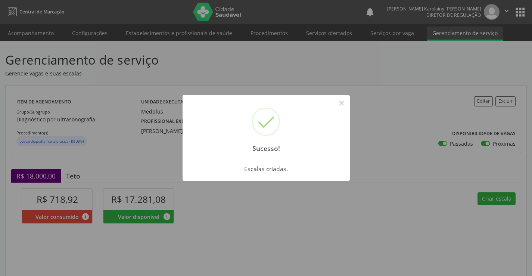
click at [331, 96] on div "Sucesso! ×" at bounding box center [265, 127] width 167 height 64
click at [347, 108] on button "×" at bounding box center [341, 103] width 13 height 13
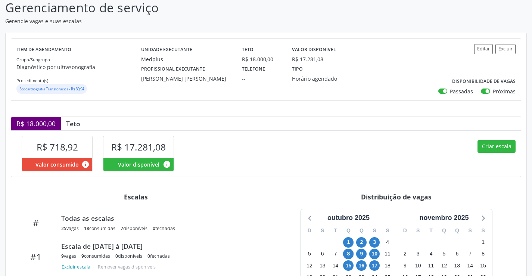
scroll to position [52, 0]
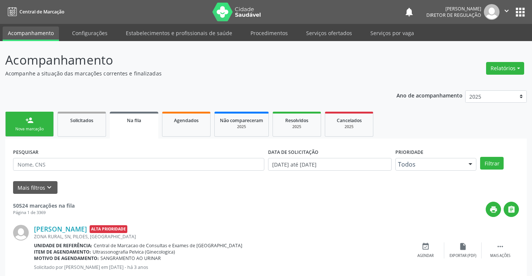
click at [22, 133] on link "person_add Nova marcação" at bounding box center [29, 124] width 49 height 25
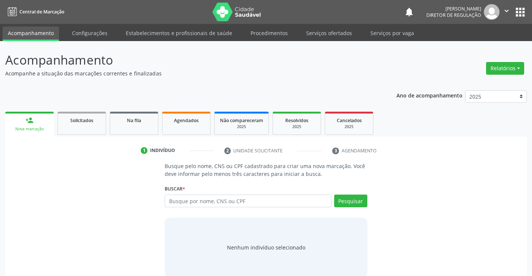
drag, startPoint x: 195, startPoint y: 188, endPoint x: 196, endPoint y: 196, distance: 7.5
click at [196, 190] on div "Buscar * Busque por nome, CNS ou CPF Nenhum resultado encontrado para: " " Digi…" at bounding box center [266, 197] width 202 height 29
click at [196, 200] on input "text" at bounding box center [248, 200] width 166 height 13
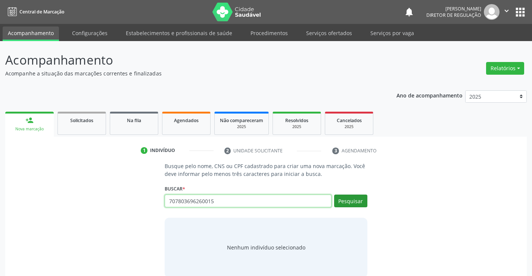
type input "707803696260015"
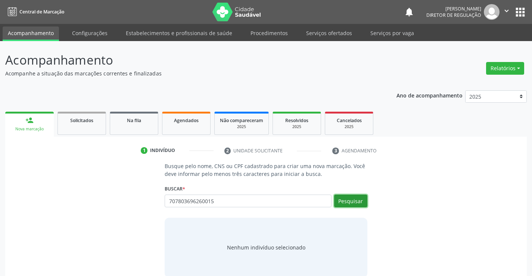
click at [348, 206] on button "Pesquisar" at bounding box center [350, 200] width 33 height 13
type input "707803696260015"
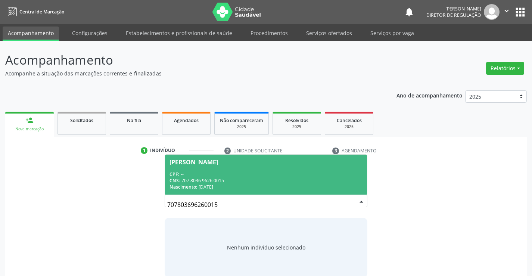
click at [308, 182] on div "CNS: 707 8036 9626 0015" at bounding box center [265, 180] width 193 height 6
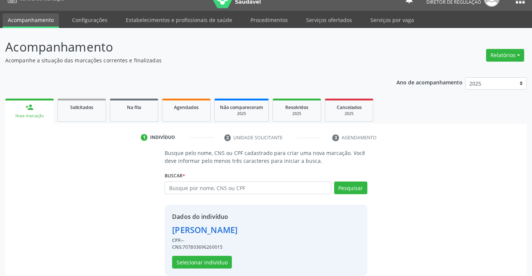
scroll to position [24, 0]
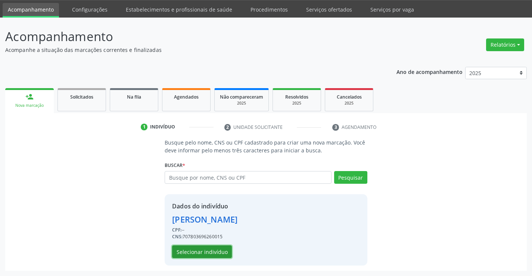
click at [210, 254] on button "Selecionar indivíduo" at bounding box center [202, 251] width 60 height 13
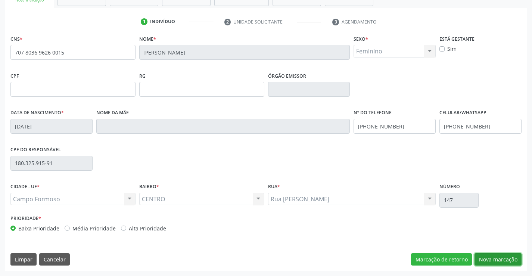
click at [501, 258] on button "Nova marcação" at bounding box center [497, 259] width 47 height 13
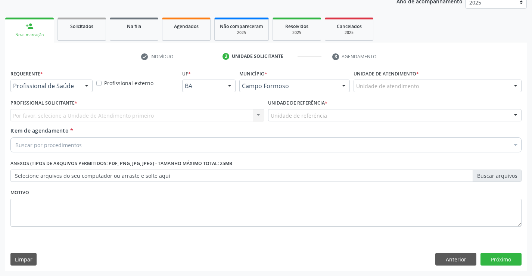
click at [90, 91] on div at bounding box center [86, 86] width 11 height 13
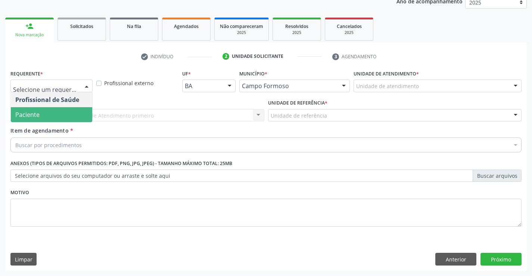
click at [74, 120] on span "Paciente" at bounding box center [51, 114] width 81 height 15
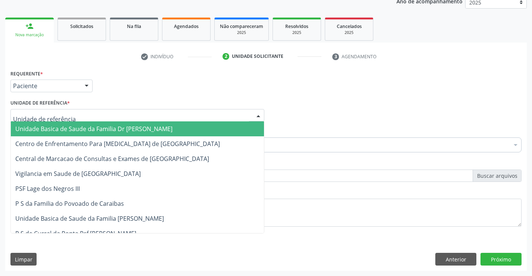
drag, startPoint x: 136, startPoint y: 118, endPoint x: 141, endPoint y: 147, distance: 28.8
click at [136, 118] on div at bounding box center [137, 115] width 254 height 13
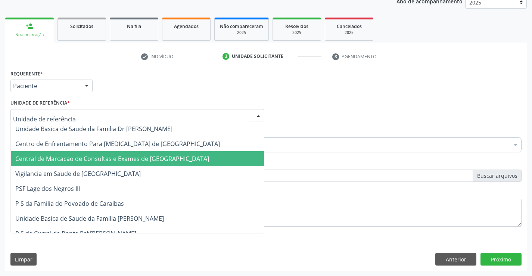
click at [142, 152] on span "Central de Marcacao de Consultas e Exames de [GEOGRAPHIC_DATA]" at bounding box center [137, 158] width 253 height 15
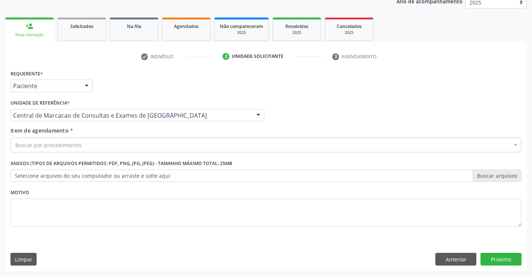
click at [159, 142] on div "Buscar por procedimentos" at bounding box center [265, 144] width 511 height 15
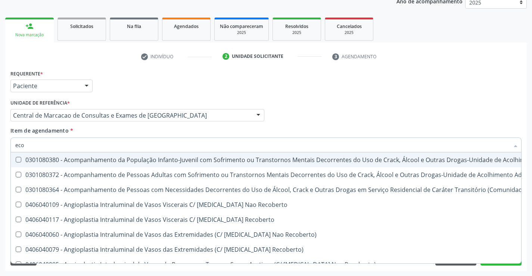
type input "ecoc"
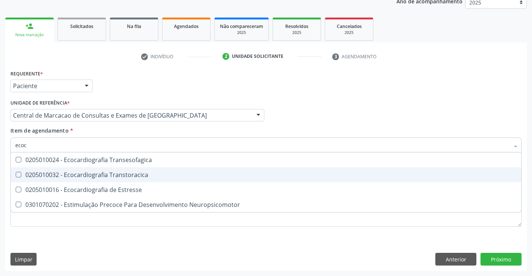
drag, startPoint x: 162, startPoint y: 174, endPoint x: 167, endPoint y: 172, distance: 4.7
click at [163, 174] on div "0205010032 - Ecocardiografia Transtoracica" at bounding box center [265, 175] width 501 height 6
checkbox Transtoracica "true"
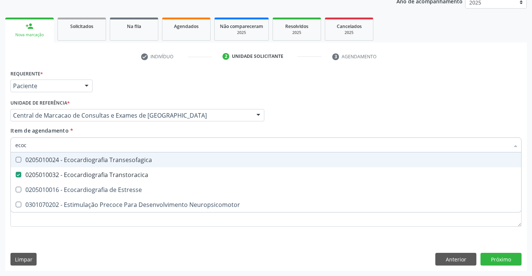
click at [328, 123] on div "Profissional Solicitante Por favor, selecione a Unidade de Atendimento primeiro…" at bounding box center [266, 111] width 515 height 29
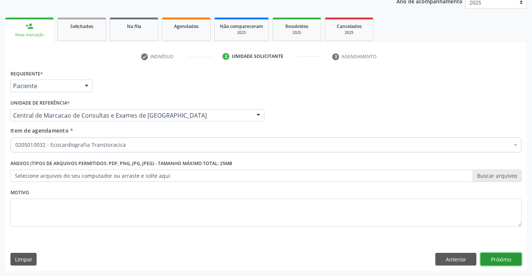
click at [500, 262] on button "Próximo" at bounding box center [500, 259] width 41 height 13
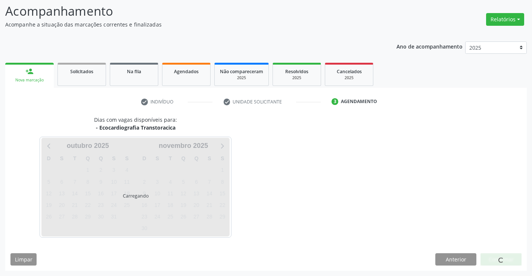
scroll to position [49, 0]
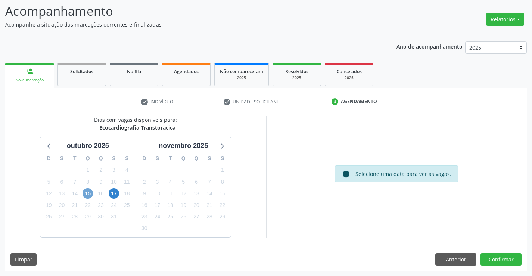
click at [90, 196] on span "15" at bounding box center [87, 193] width 10 height 10
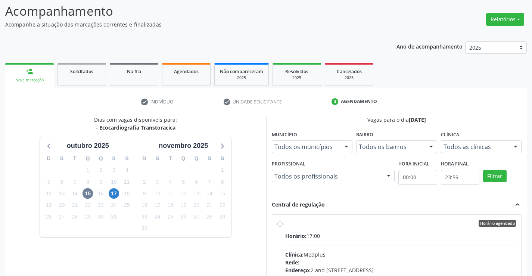
click at [355, 245] on hr at bounding box center [400, 245] width 231 height 0
click at [283, 227] on input "Horário agendado Horário: 17:00 Clínica: Medplus Rede: -- Endereço: 2 and [STRE…" at bounding box center [279, 223] width 5 height 7
radio input "true"
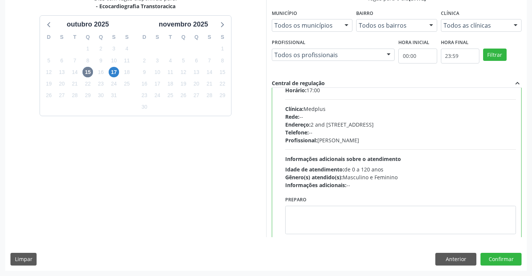
scroll to position [37, 0]
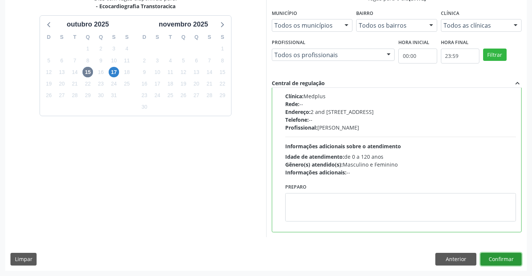
click at [508, 258] on button "Confirmar" at bounding box center [500, 259] width 41 height 13
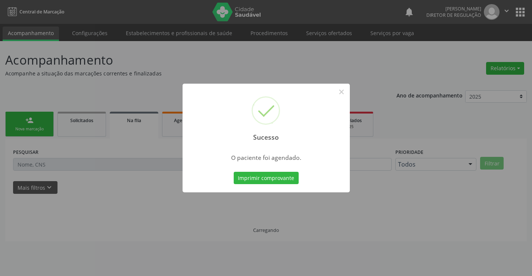
scroll to position [0, 0]
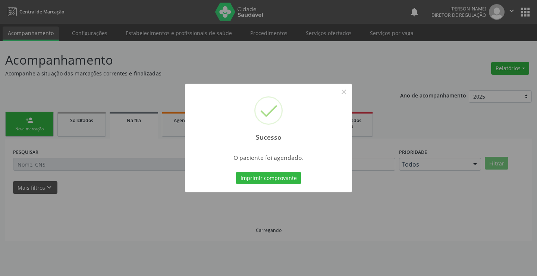
click at [236, 172] on button "Imprimir comprovante" at bounding box center [268, 178] width 65 height 13
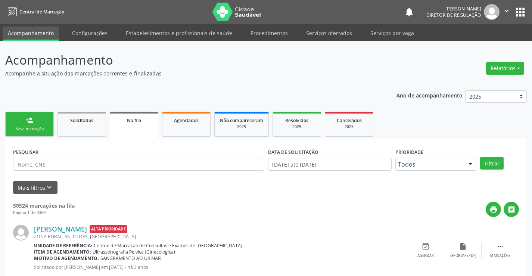
click at [509, 12] on icon "" at bounding box center [506, 11] width 8 height 8
click at [470, 49] on link "Sair" at bounding box center [488, 45] width 52 height 10
